Goal: Information Seeking & Learning: Learn about a topic

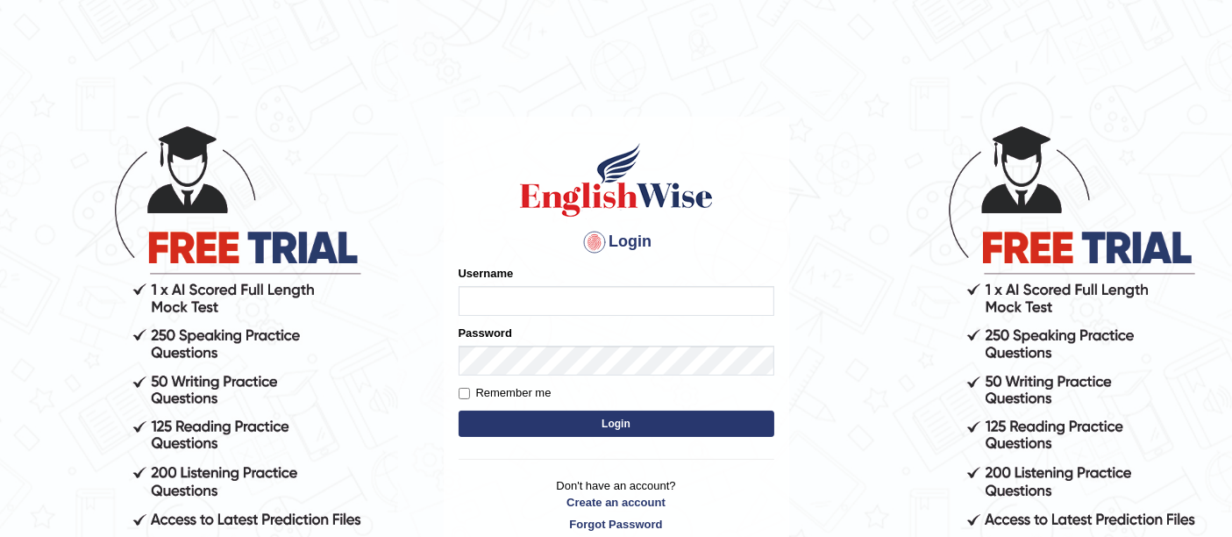
type input "ireen_parramatta"
click at [522, 418] on button "Login" at bounding box center [617, 423] width 316 height 26
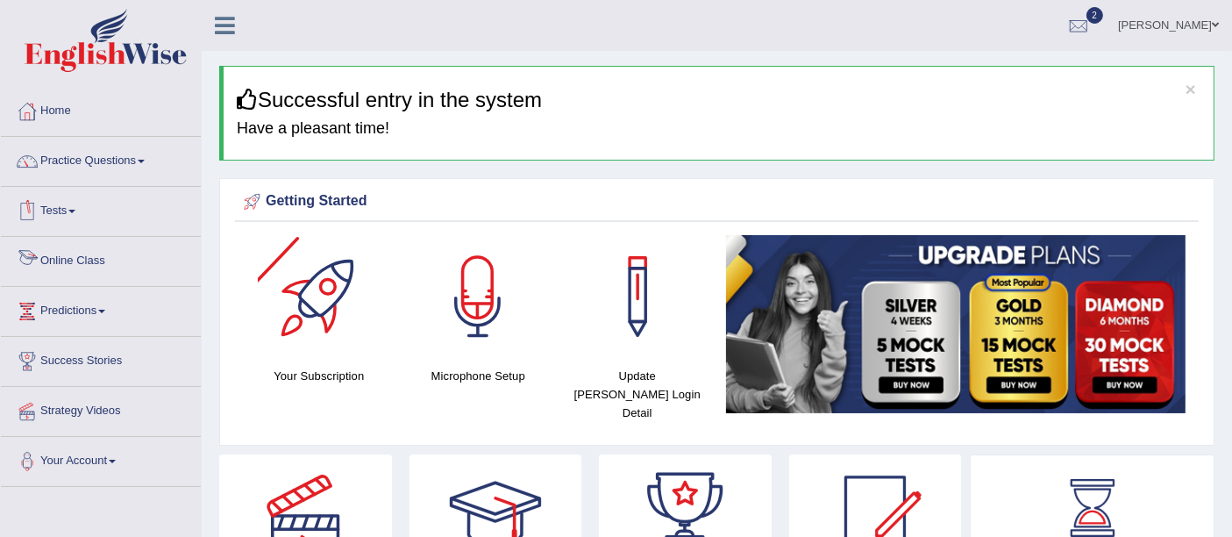
click at [56, 256] on link "Online Class" at bounding box center [101, 259] width 200 height 44
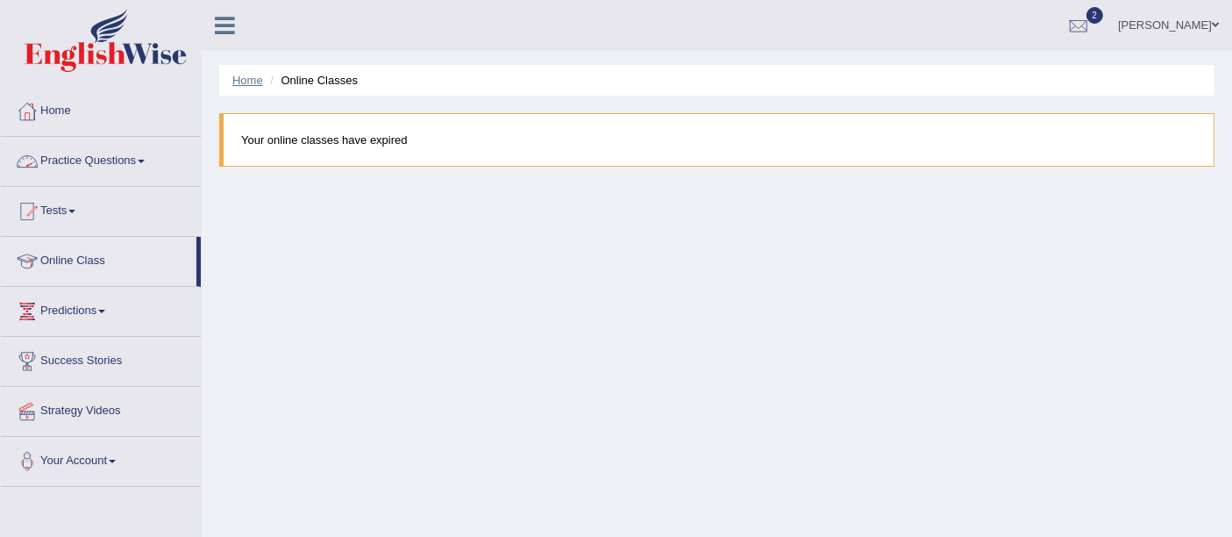
click at [245, 86] on link "Home" at bounding box center [247, 80] width 31 height 13
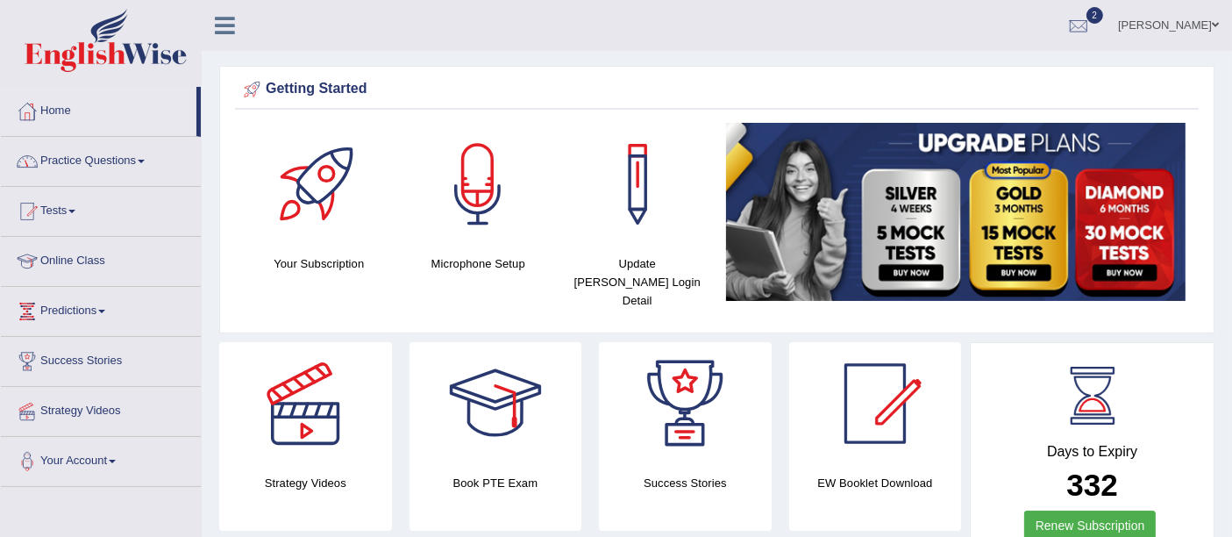
click at [75, 158] on link "Practice Questions" at bounding box center [101, 159] width 200 height 44
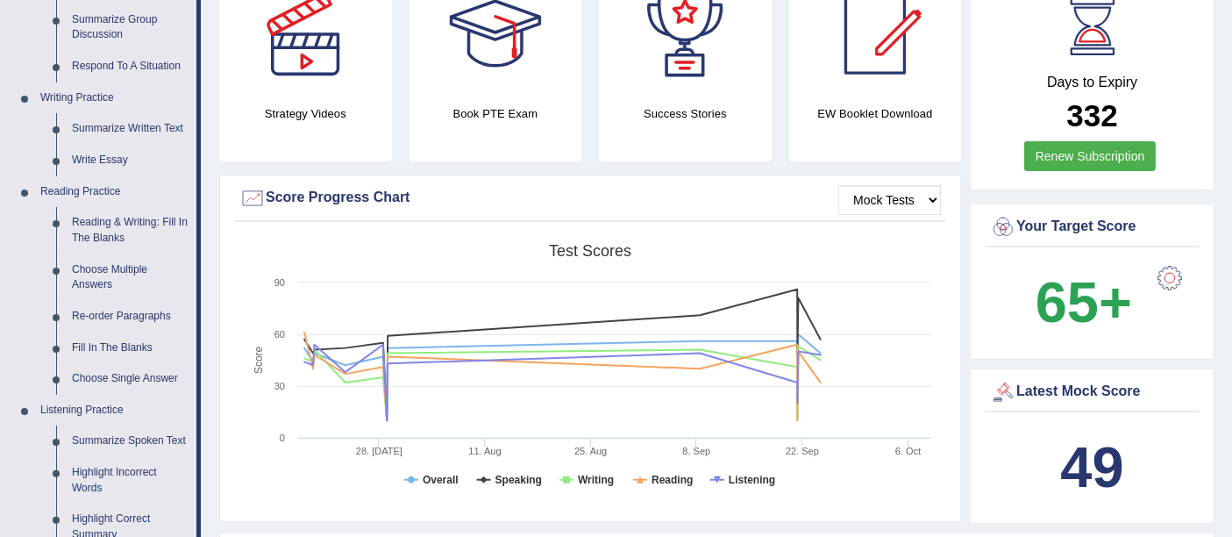
scroll to position [373, 0]
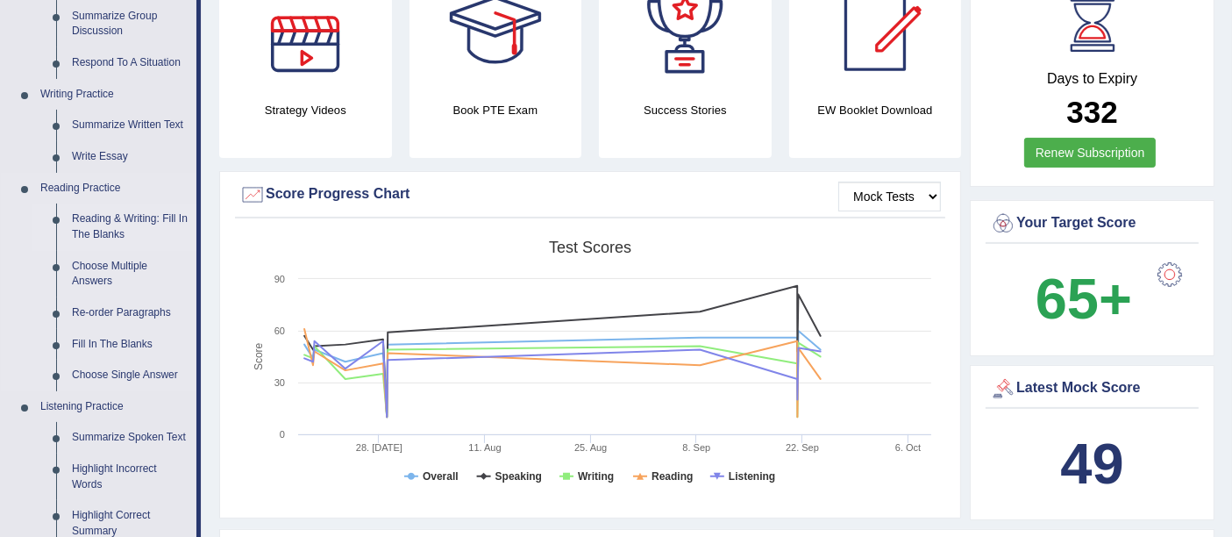
click at [94, 224] on link "Reading & Writing: Fill In The Blanks" at bounding box center [130, 226] width 132 height 46
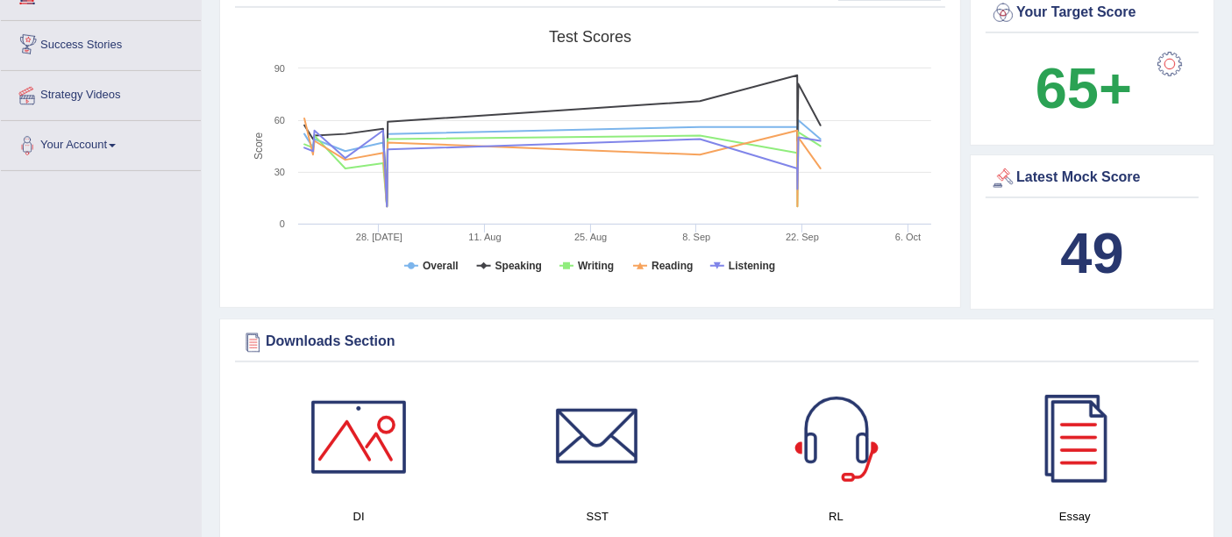
scroll to position [1302, 0]
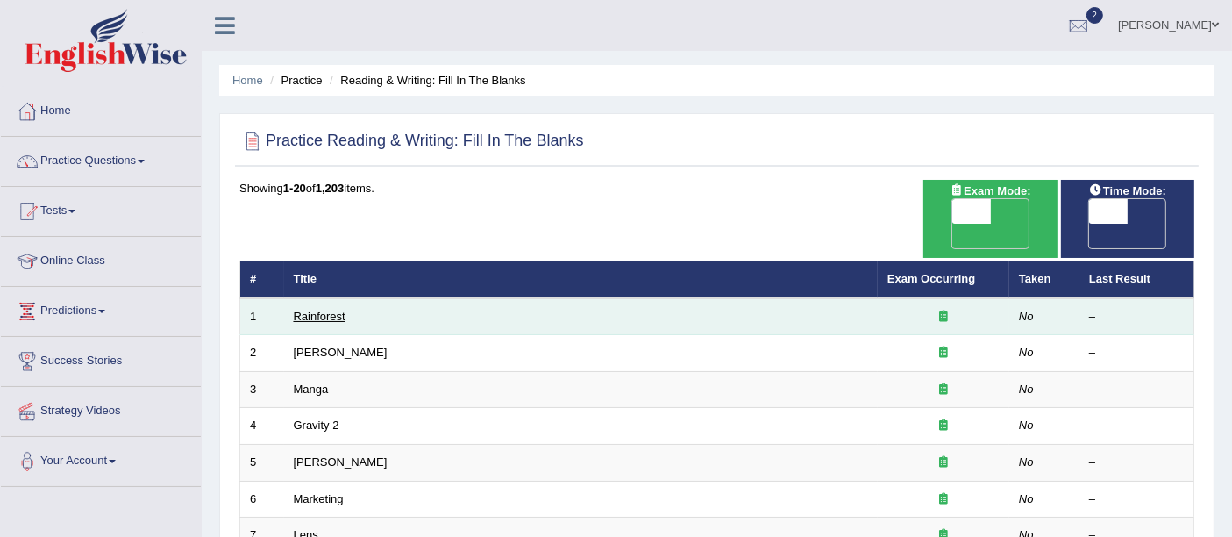
click at [330, 309] on link "Rainforest" at bounding box center [320, 315] width 52 height 13
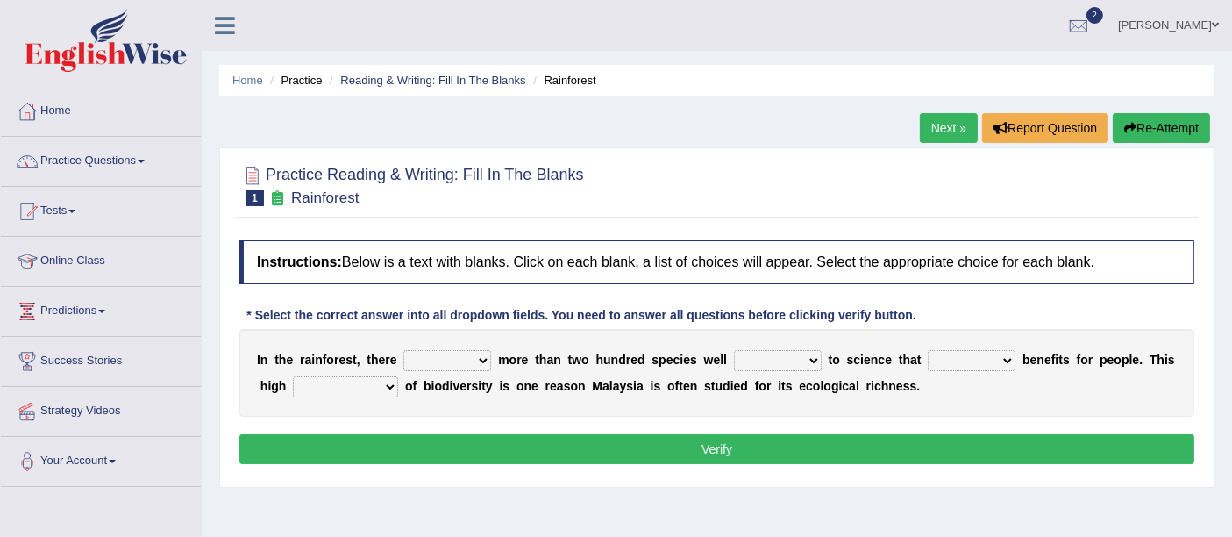
click at [471, 350] on select "have can be has is" at bounding box center [447, 360] width 88 height 21
select select "is"
click at [403, 350] on select "have can be has is" at bounding box center [447, 360] width 88 height 21
click at [807, 357] on select "knowing known knew know" at bounding box center [778, 360] width 88 height 21
drag, startPoint x: 807, startPoint y: 357, endPoint x: 807, endPoint y: 366, distance: 9.7
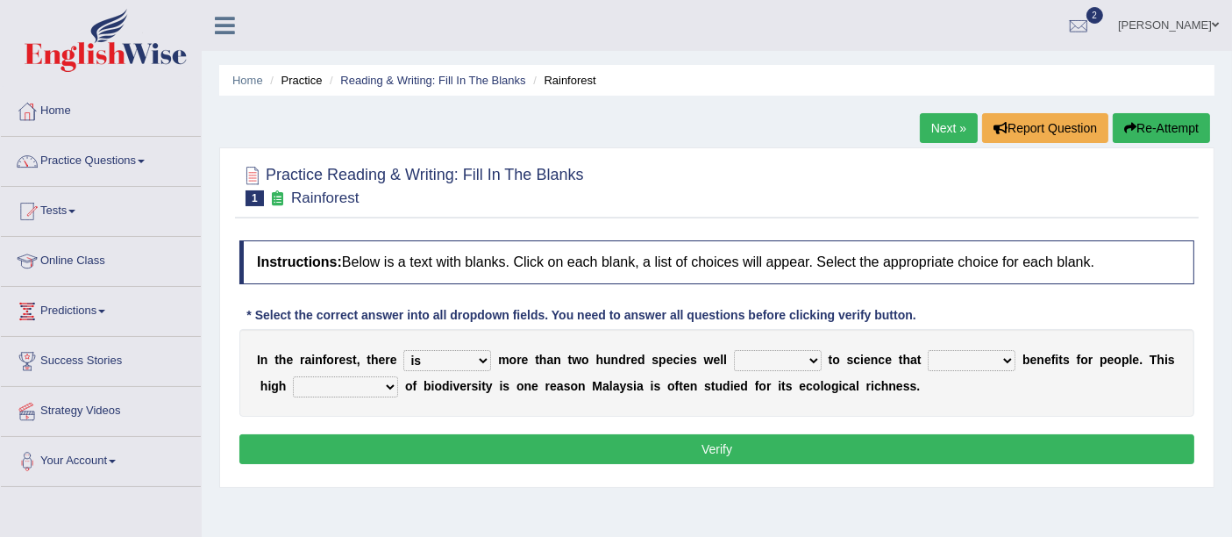
click at [807, 366] on select "knowing known knew know" at bounding box center [778, 360] width 88 height 21
select select "known"
click at [734, 350] on select "knowing known knew know" at bounding box center [778, 360] width 88 height 21
click at [964, 359] on select "contain contained containing contains" at bounding box center [972, 360] width 88 height 21
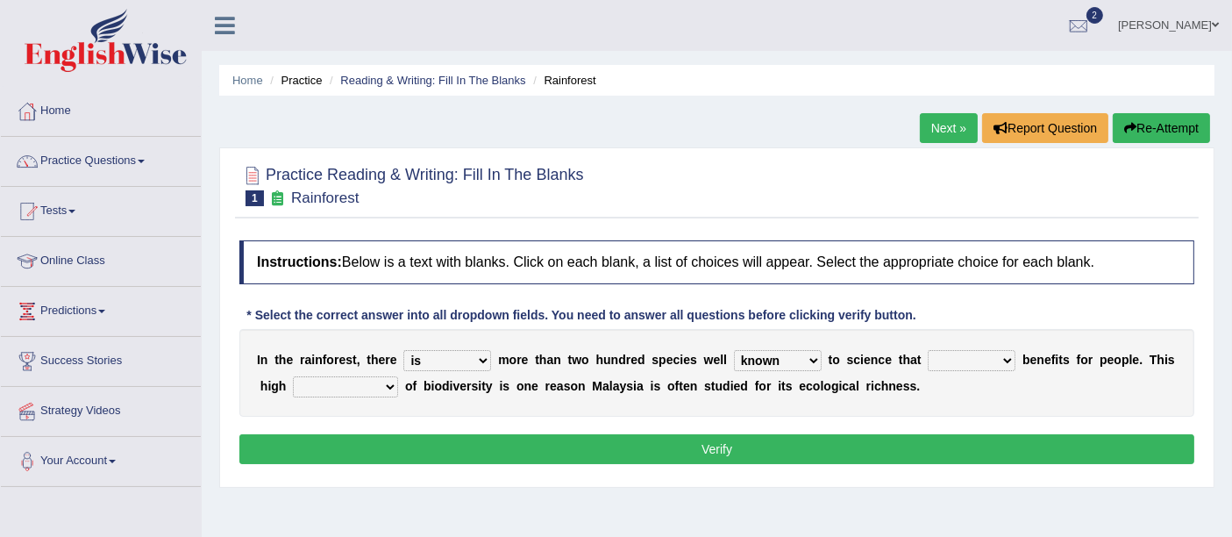
select select "contained"
click at [928, 350] on select "contain contained containing contains" at bounding box center [972, 360] width 88 height 21
click at [373, 386] on select "condensation conjunction continuity complexity" at bounding box center [345, 386] width 105 height 21
select select "conjunction"
click at [293, 376] on select "condensation conjunction continuity complexity" at bounding box center [345, 386] width 105 height 21
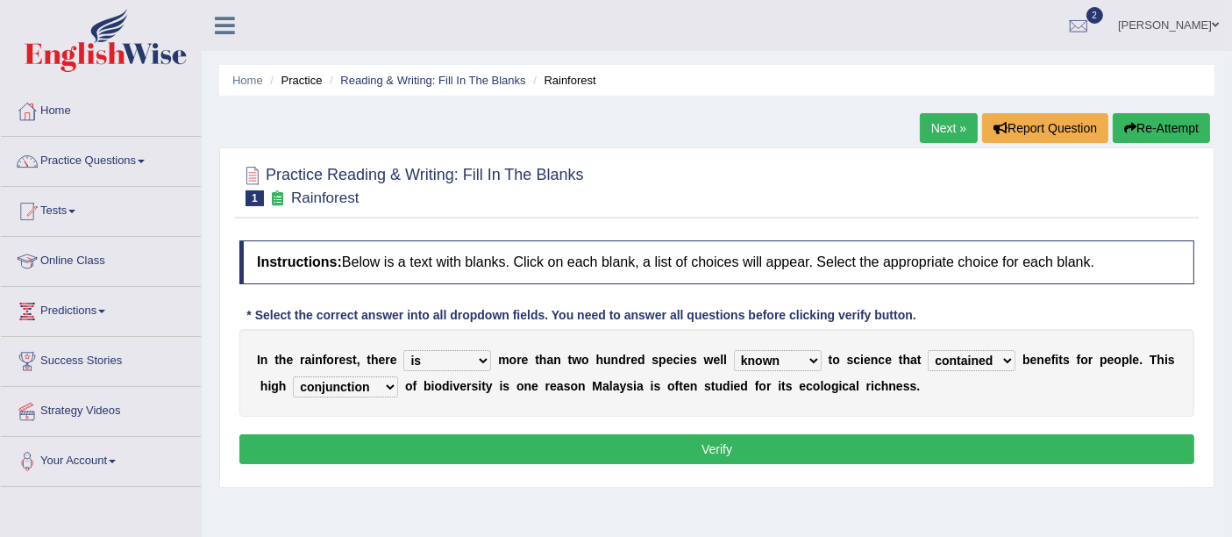
click at [387, 438] on button "Verify" at bounding box center [716, 449] width 955 height 30
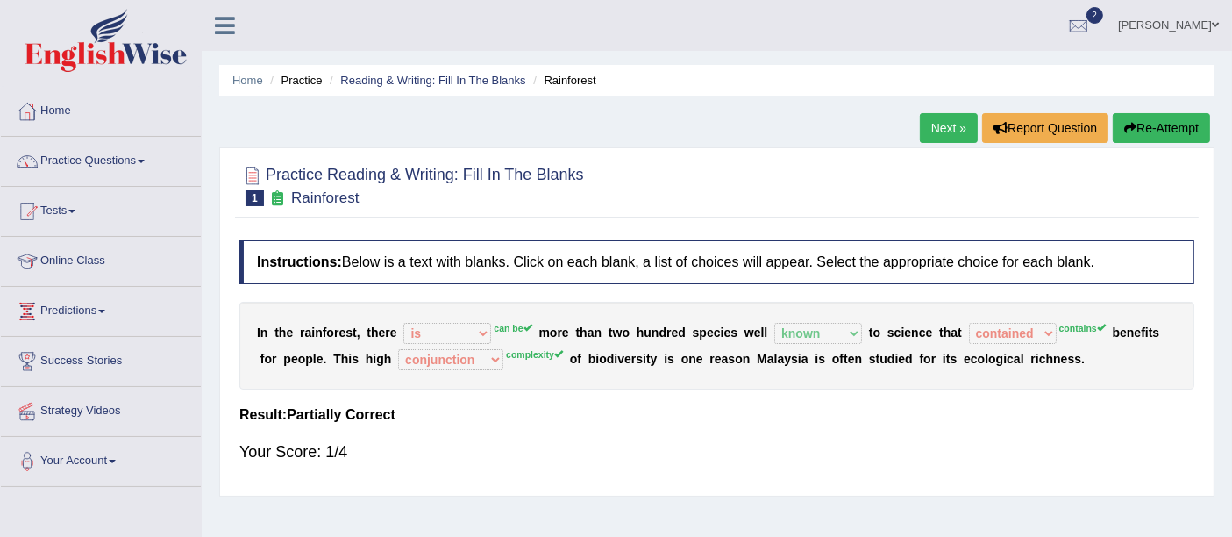
click at [1145, 129] on button "Re-Attempt" at bounding box center [1161, 128] width 97 height 30
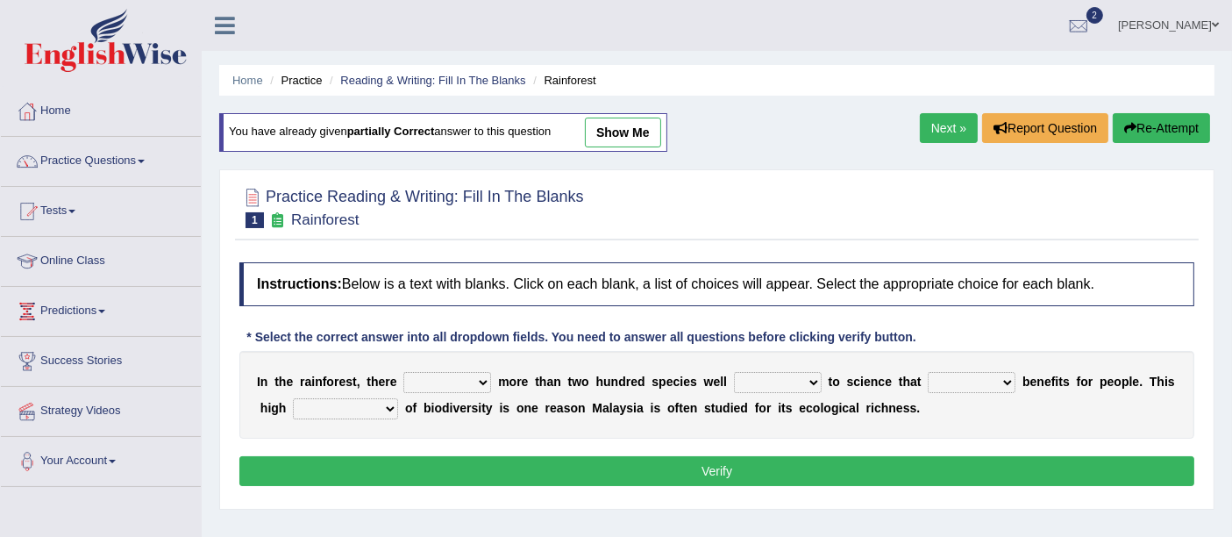
click at [480, 381] on select "have can be has is" at bounding box center [447, 382] width 88 height 21
select select "can be"
click at [403, 372] on select "have can be has is" at bounding box center [447, 382] width 88 height 21
click at [780, 380] on select "knowing known knew know" at bounding box center [778, 382] width 88 height 21
select select "known"
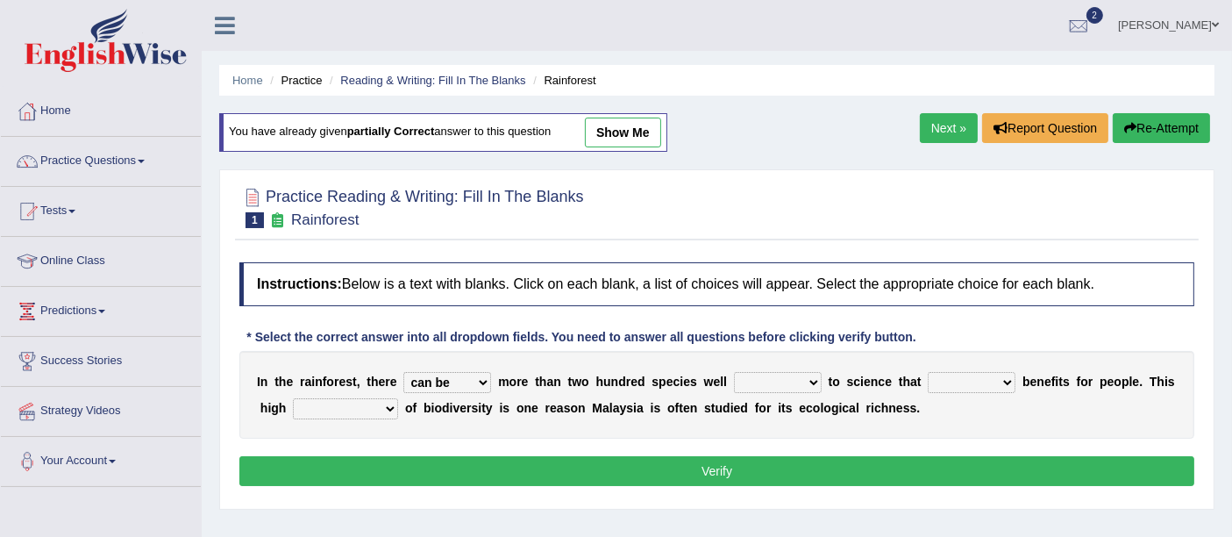
click at [734, 372] on select "knowing known knew know" at bounding box center [778, 382] width 88 height 21
click at [951, 375] on select "contain contained containing contains" at bounding box center [972, 382] width 88 height 21
select select "contain"
click at [928, 372] on select "contain contained containing contains" at bounding box center [972, 382] width 88 height 21
click at [334, 404] on select "condensation conjunction continuity complexity" at bounding box center [345, 408] width 105 height 21
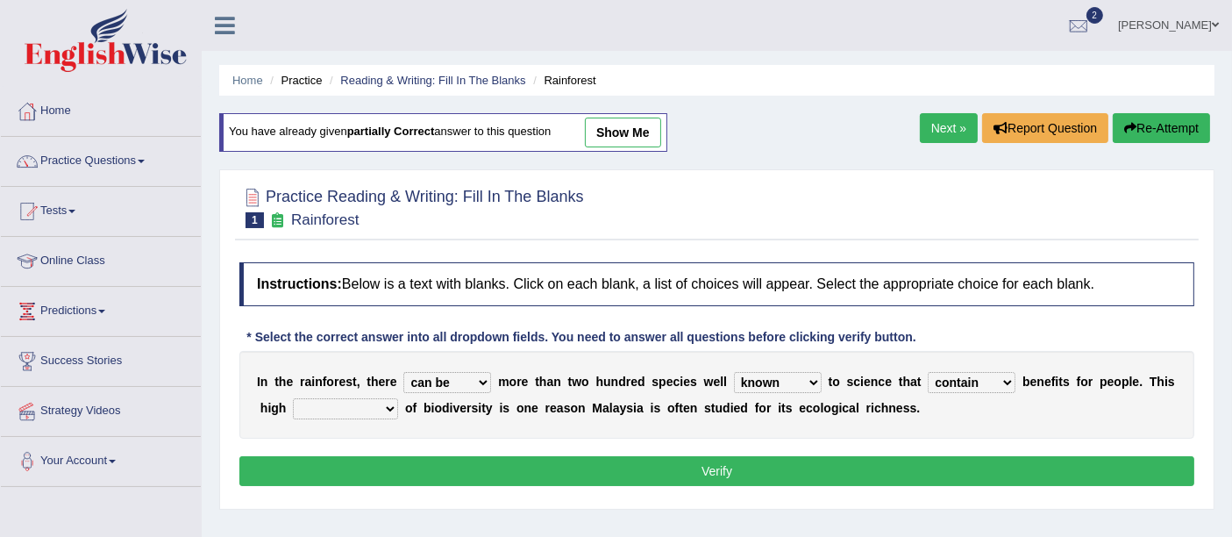
select select "complexity"
click at [293, 398] on select "condensation conjunction continuity complexity" at bounding box center [345, 408] width 105 height 21
click at [430, 471] on button "Verify" at bounding box center [716, 471] width 955 height 30
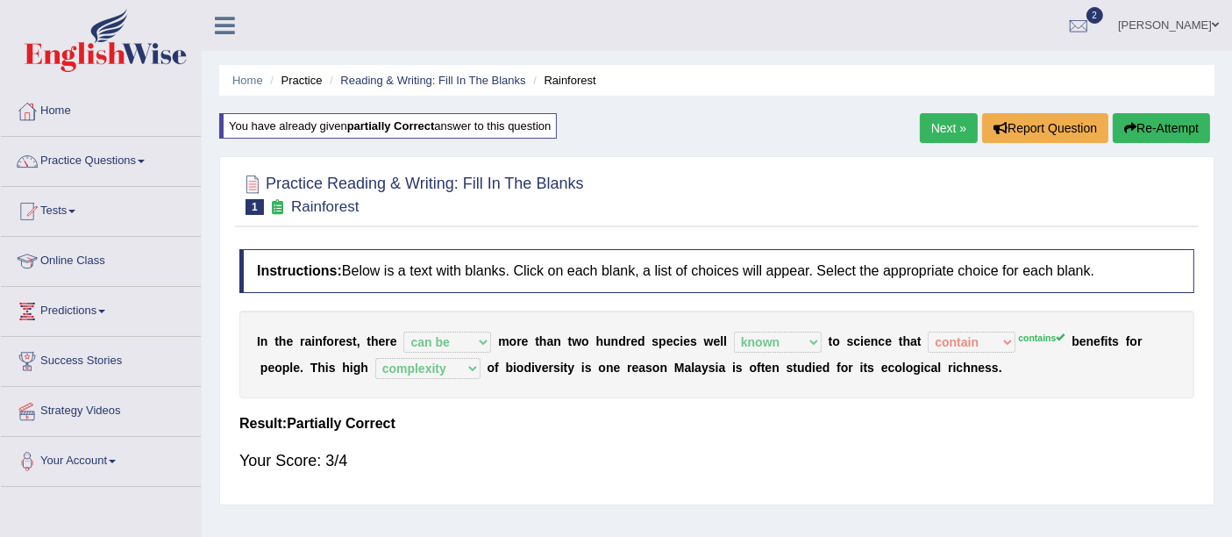
click at [935, 137] on link "Next »" at bounding box center [949, 128] width 58 height 30
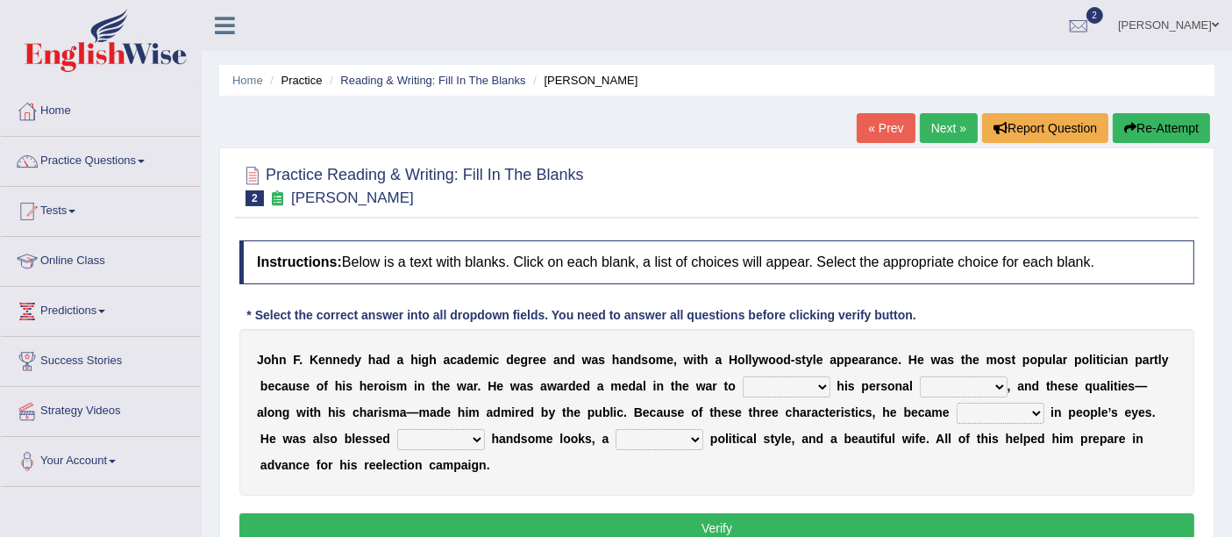
click at [811, 377] on select "prove show evidence upthrow" at bounding box center [787, 386] width 88 height 21
select select "show"
click at [743, 376] on select "prove show evidence upthrow" at bounding box center [787, 386] width 88 height 21
click at [974, 388] on select "passion courage charm liking" at bounding box center [964, 386] width 88 height 21
select select "liking"
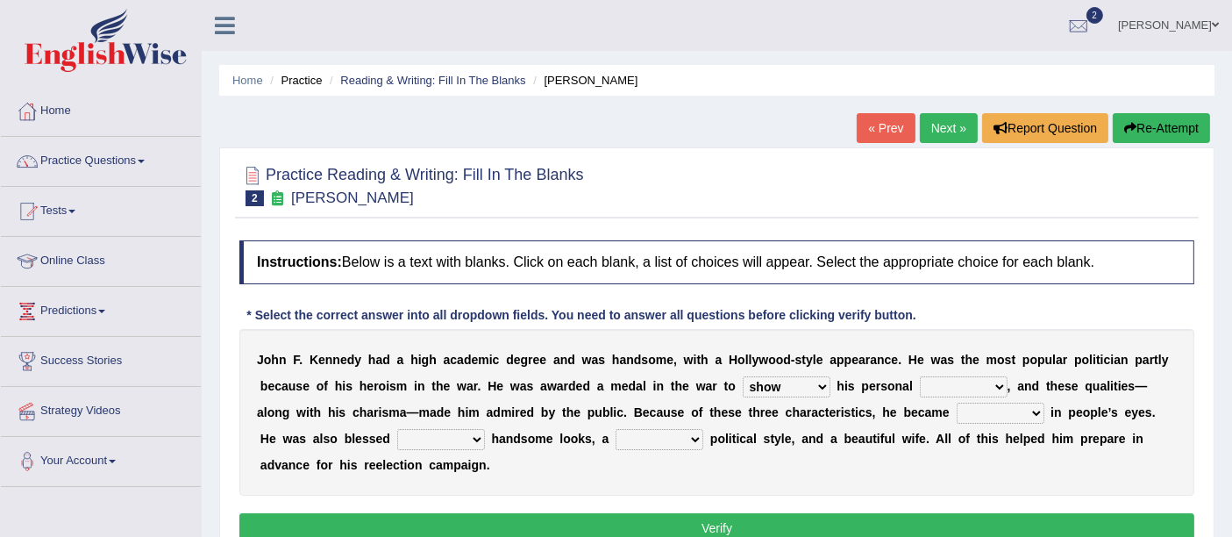
click at [920, 376] on select "passion courage charm liking" at bounding box center [964, 386] width 88 height 21
click at [1029, 402] on select "iconic ironic identical impotent" at bounding box center [1001, 412] width 88 height 21
select select "iconic"
click at [957, 402] on select "iconic ironic identical impotent" at bounding box center [1001, 412] width 88 height 21
click at [448, 434] on select "with in upon to" at bounding box center [441, 439] width 88 height 21
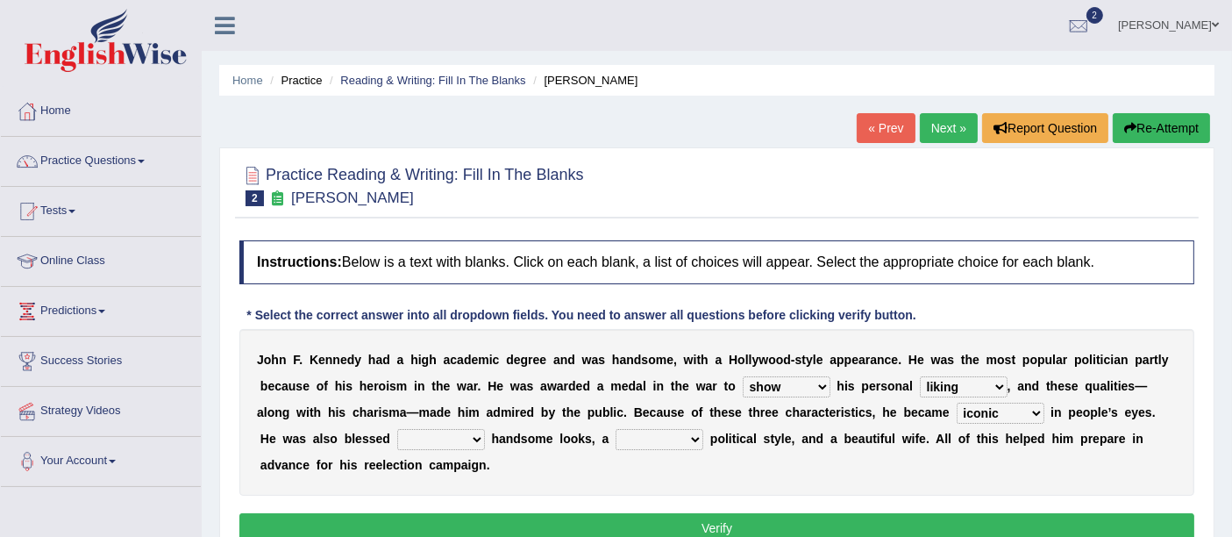
select select "with"
click at [397, 429] on select "with in upon to" at bounding box center [441, 439] width 88 height 21
click at [636, 444] on select "mending mends mended mend" at bounding box center [659, 439] width 88 height 21
select select "mend"
click at [615, 429] on select "mending mends mended mend" at bounding box center [659, 439] width 88 height 21
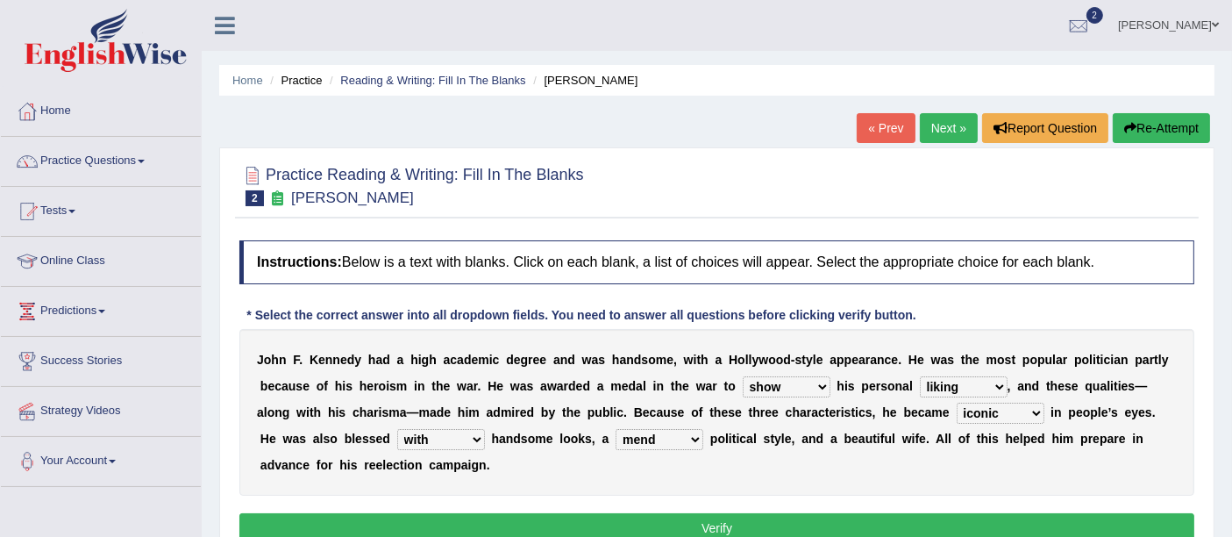
click at [672, 515] on button "Verify" at bounding box center [716, 528] width 955 height 30
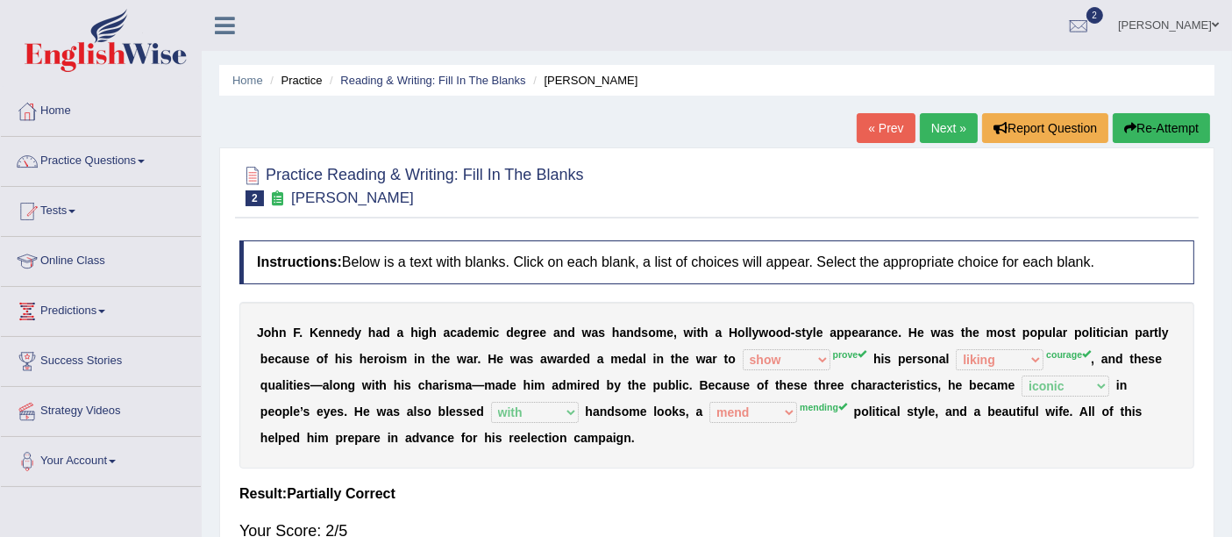
click at [950, 110] on div "Home Practice Reading & Writing: Fill In The Blanks Kennedy « Prev Next » Repor…" at bounding box center [717, 438] width 1030 height 877
click at [947, 128] on link "Next »" at bounding box center [949, 128] width 58 height 30
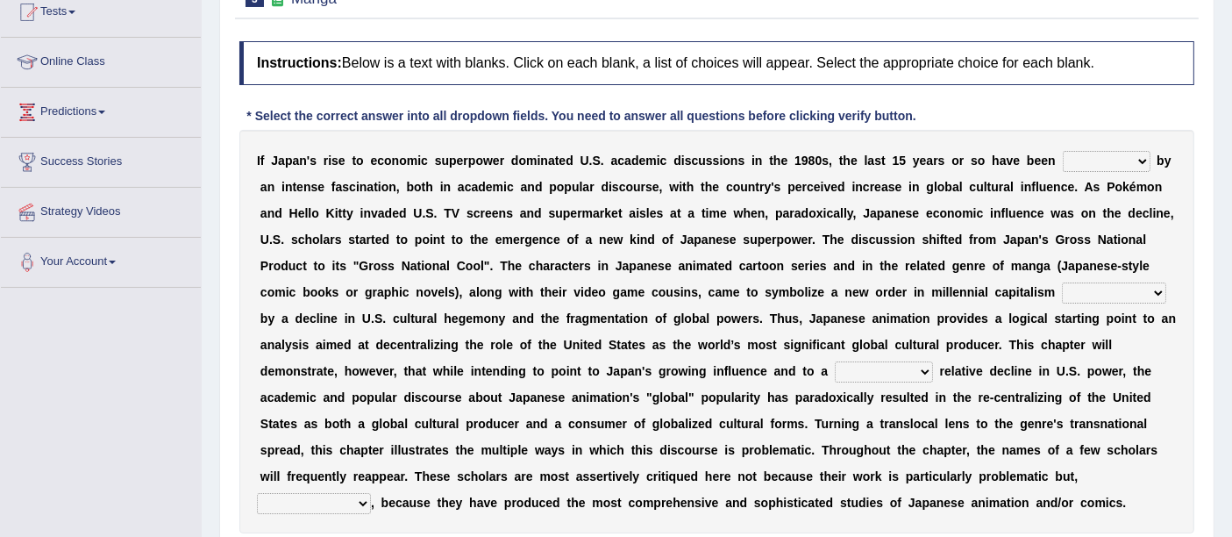
scroll to position [231, 0]
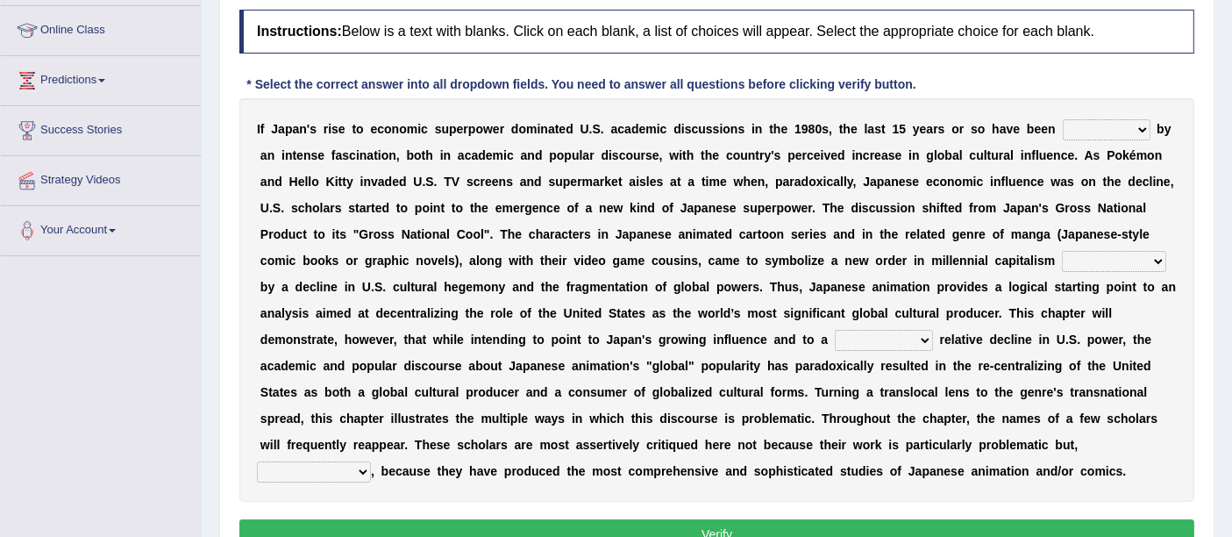
click at [1127, 129] on select "marked dedicated made inspired" at bounding box center [1107, 129] width 88 height 21
select select "dedicated"
click at [1063, 119] on select "marked dedicated made inspired" at bounding box center [1107, 129] width 88 height 21
click at [1132, 251] on select "pocessed characterized opposed tangled" at bounding box center [1114, 261] width 104 height 21
select select "characterized"
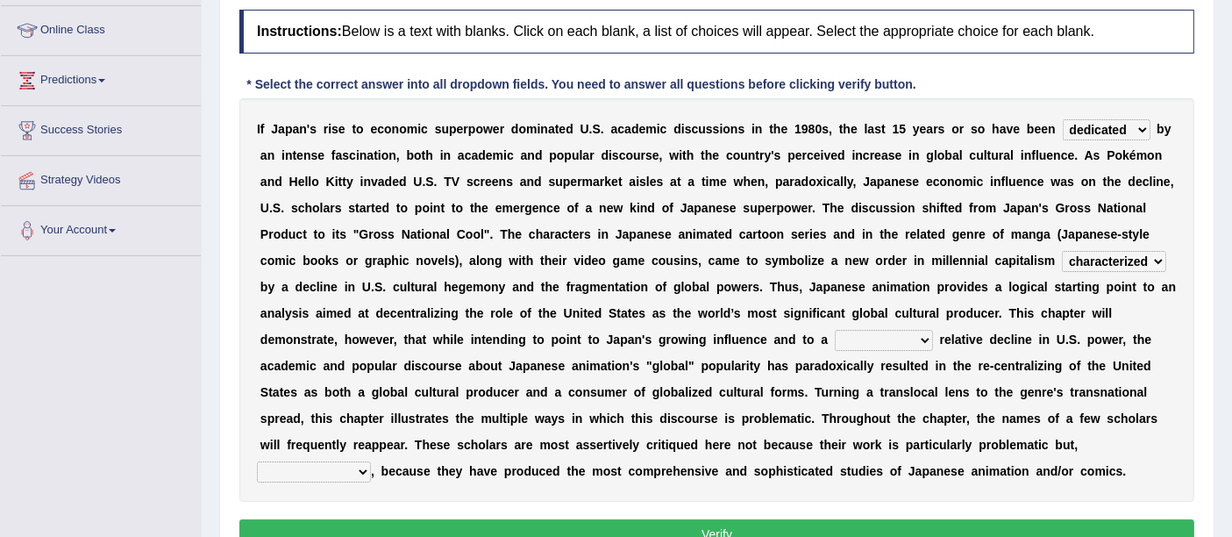
click at [1062, 251] on select "pocessed characterized opposed tangled" at bounding box center [1114, 261] width 104 height 21
click at [881, 339] on select "concomitant discrete proportional legitimate" at bounding box center [884, 340] width 98 height 21
select select "discrete"
click at [835, 330] on select "concomitant discrete proportional legitimate" at bounding box center [884, 340] width 98 height 21
click at [332, 463] on select "however on the contrary in addition on the whole" at bounding box center [314, 471] width 114 height 21
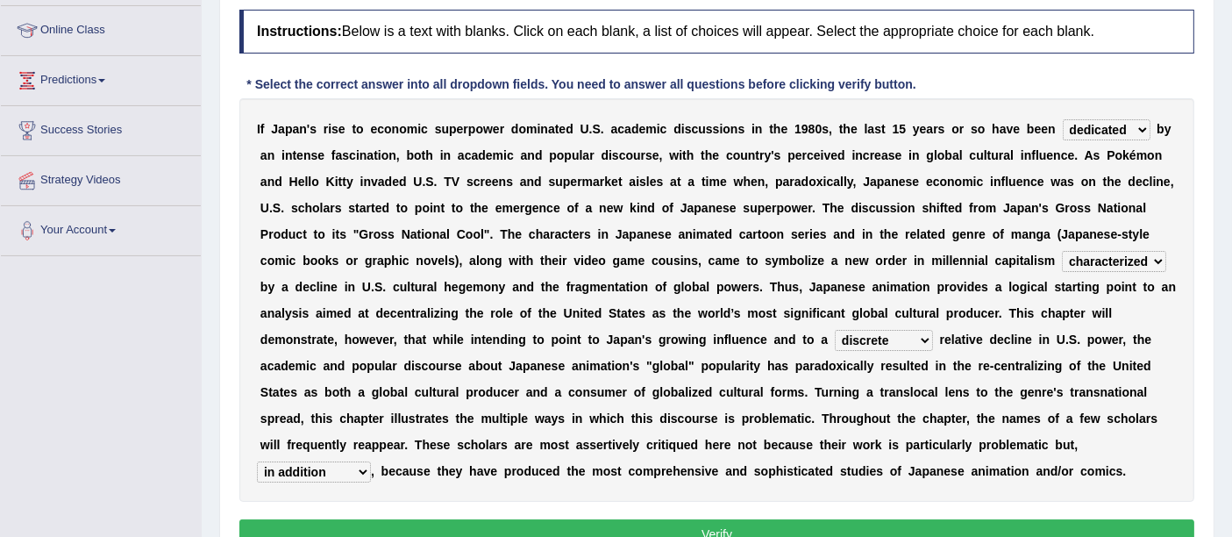
click at [257, 461] on select "however on the contrary in addition on the whole" at bounding box center [314, 471] width 114 height 21
click at [339, 468] on select "however on the contrary in addition on the whole" at bounding box center [314, 471] width 114 height 21
click at [257, 461] on select "however on the contrary in addition on the whole" at bounding box center [314, 471] width 114 height 21
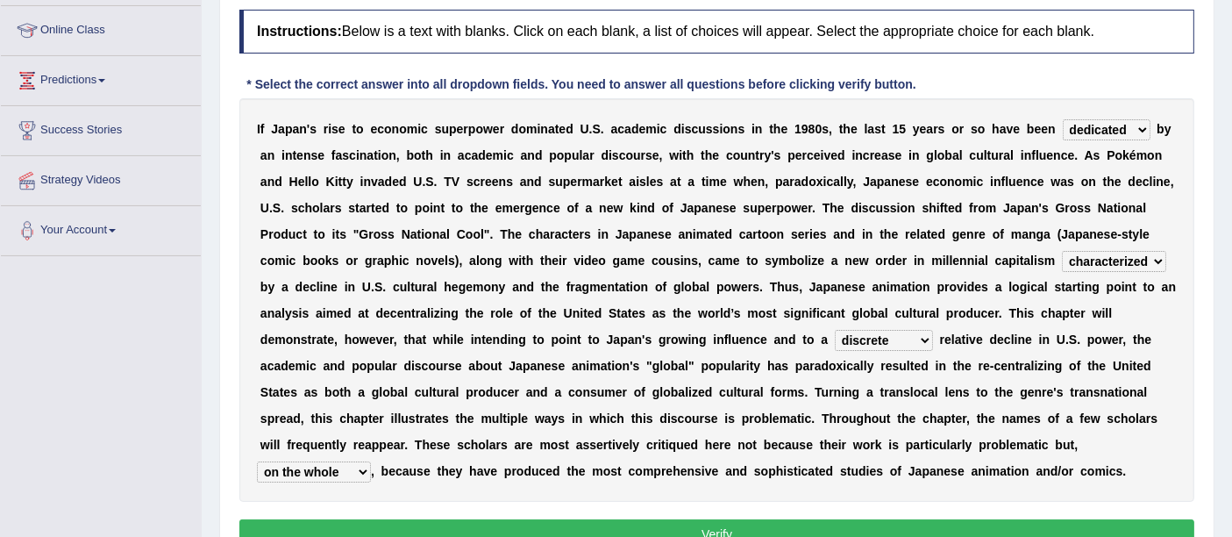
click at [325, 472] on select "however on the contrary in addition on the whole" at bounding box center [314, 471] width 114 height 21
select select "on the contrary"
click at [257, 461] on select "however on the contrary in addition on the whole" at bounding box center [314, 471] width 114 height 21
click at [408, 523] on button "Verify" at bounding box center [716, 534] width 955 height 30
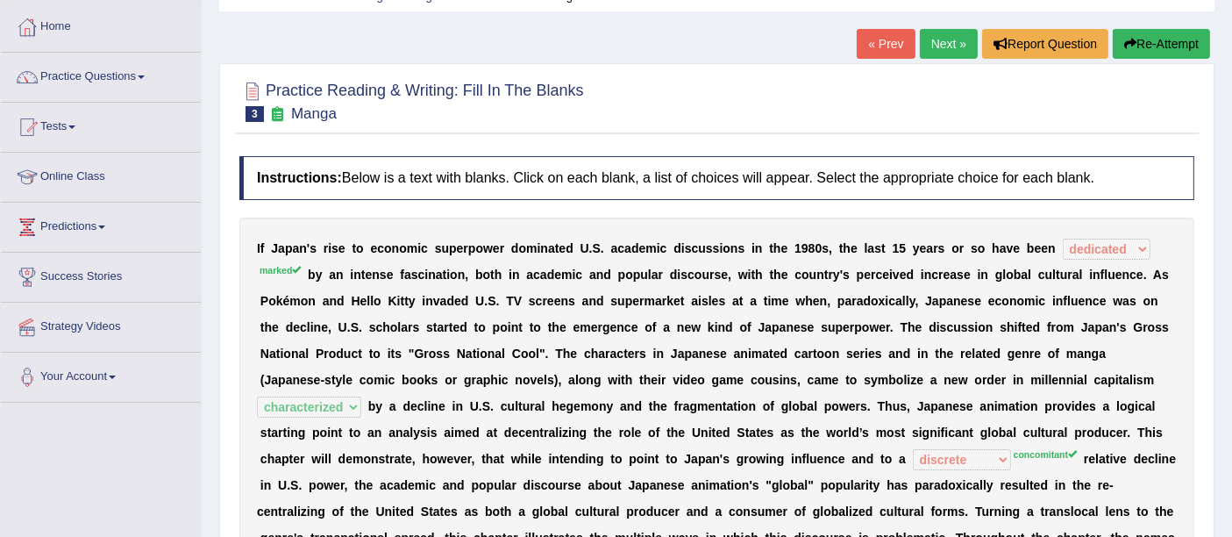
scroll to position [28, 0]
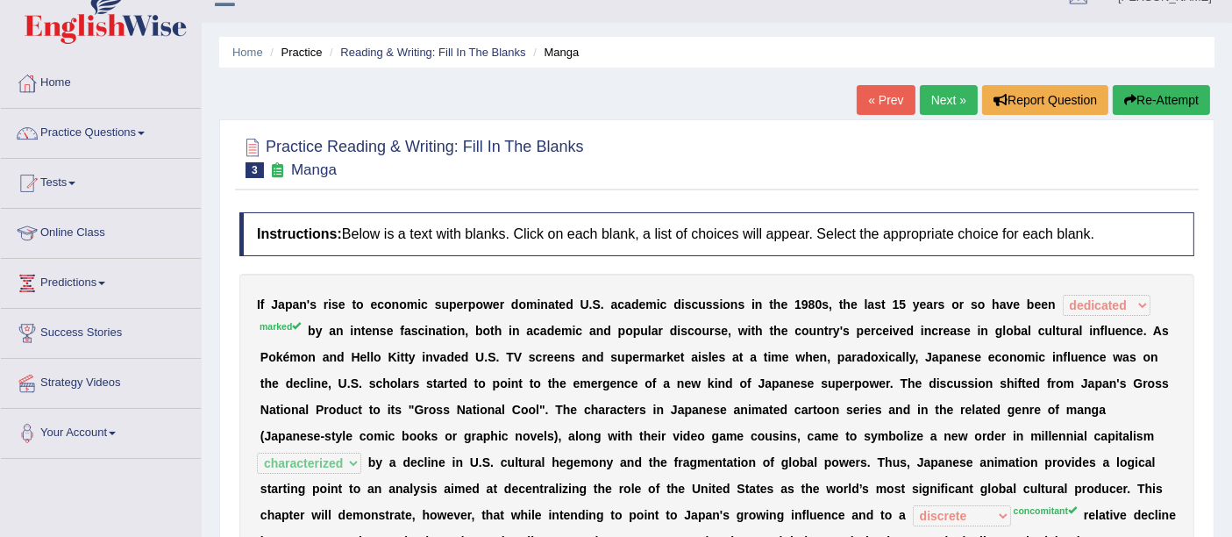
click at [961, 86] on link "Next »" at bounding box center [949, 100] width 58 height 30
